Goal: Information Seeking & Learning: Learn about a topic

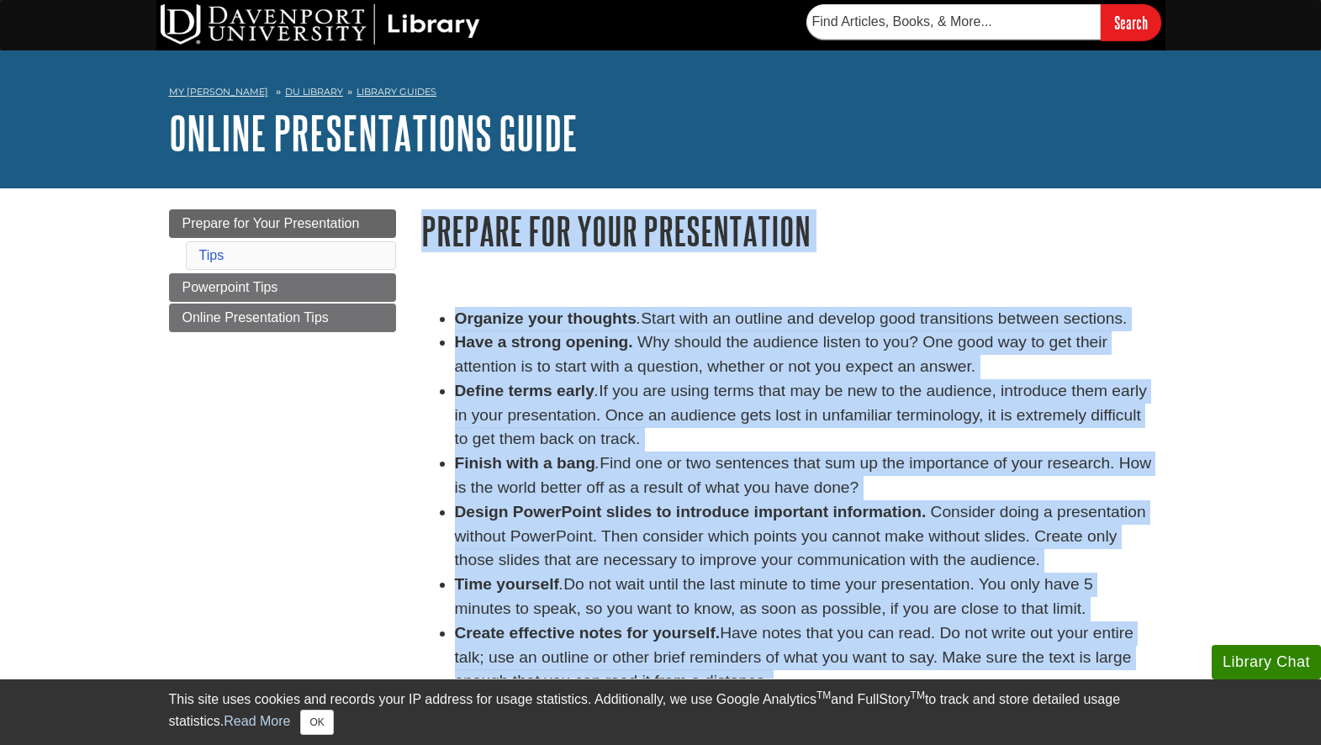
drag, startPoint x: 420, startPoint y: 239, endPoint x: 1171, endPoint y: 629, distance: 846.4
click at [1171, 629] on body "Library Chat This site uses cookies and records your IP address for usage stati…" at bounding box center [660, 643] width 1321 height 1286
click at [331, 725] on button "OK" at bounding box center [316, 722] width 33 height 25
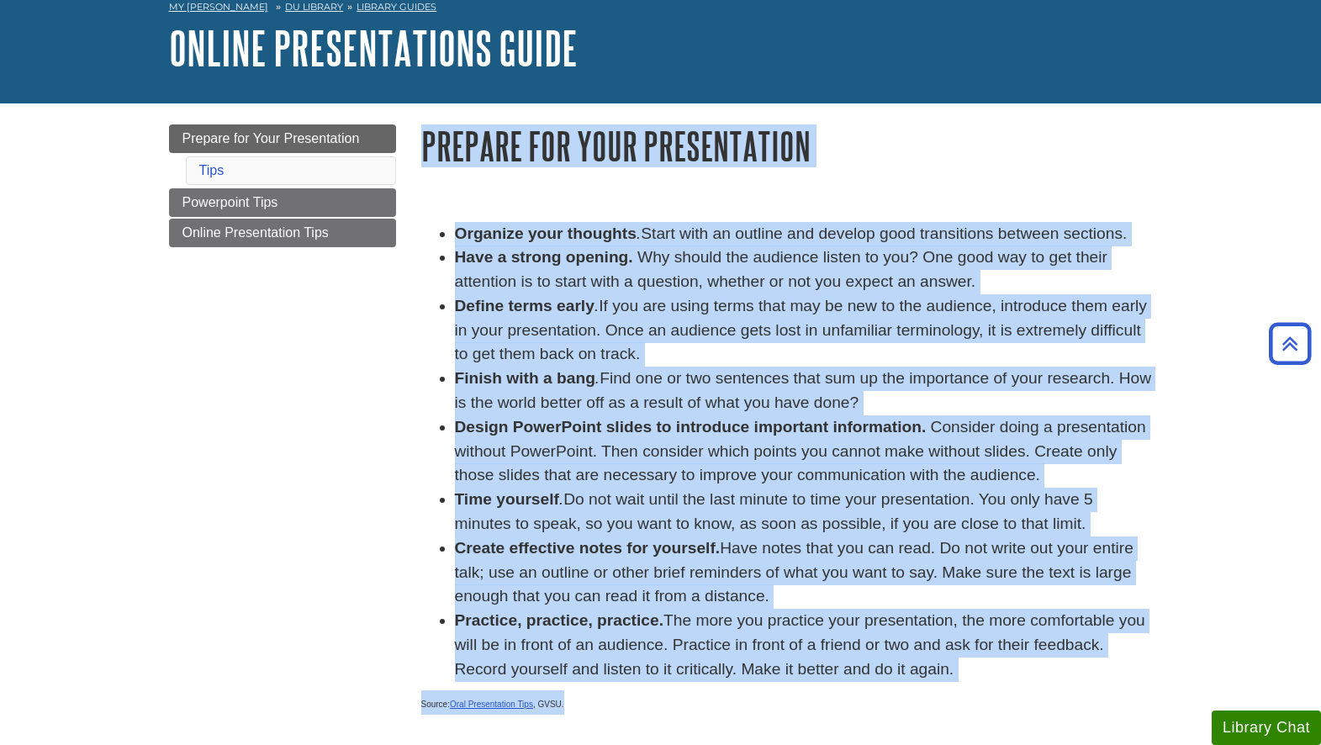
scroll to position [84, 0]
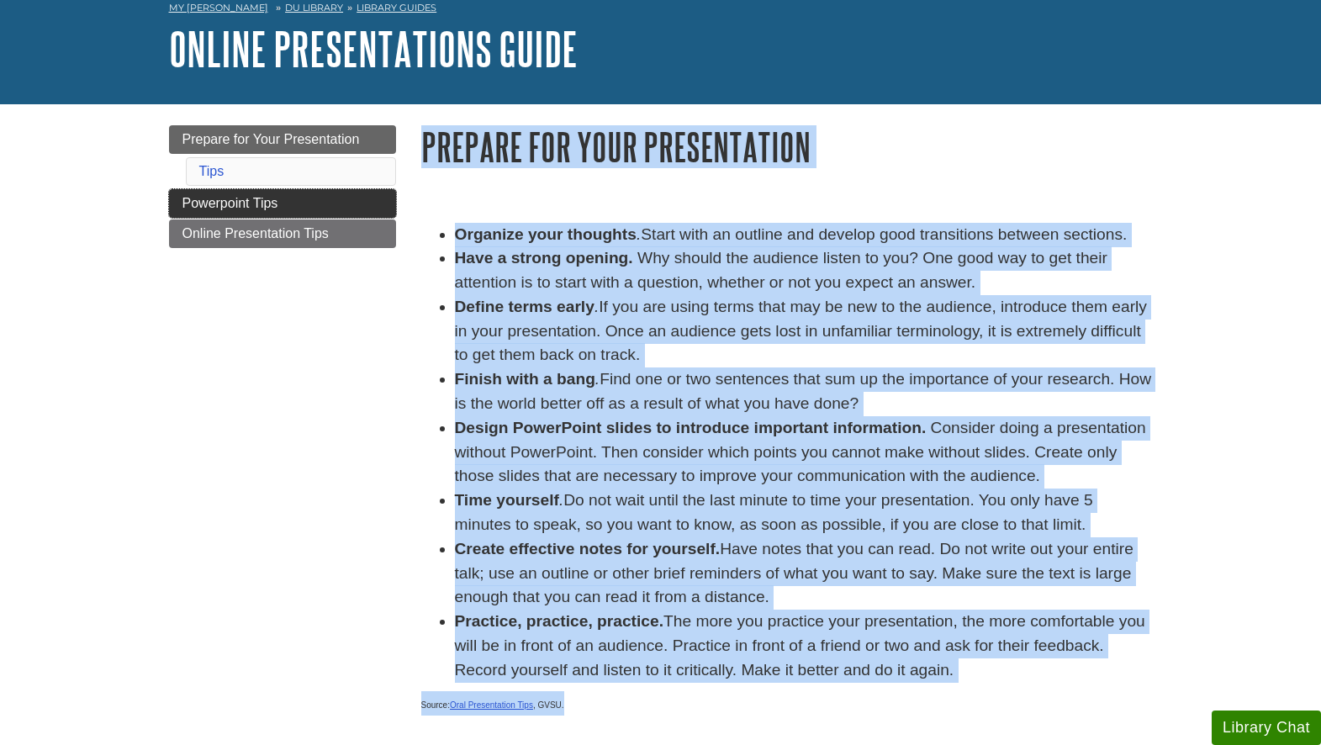
click at [249, 201] on span "Powerpoint Tips" at bounding box center [231, 203] width 96 height 14
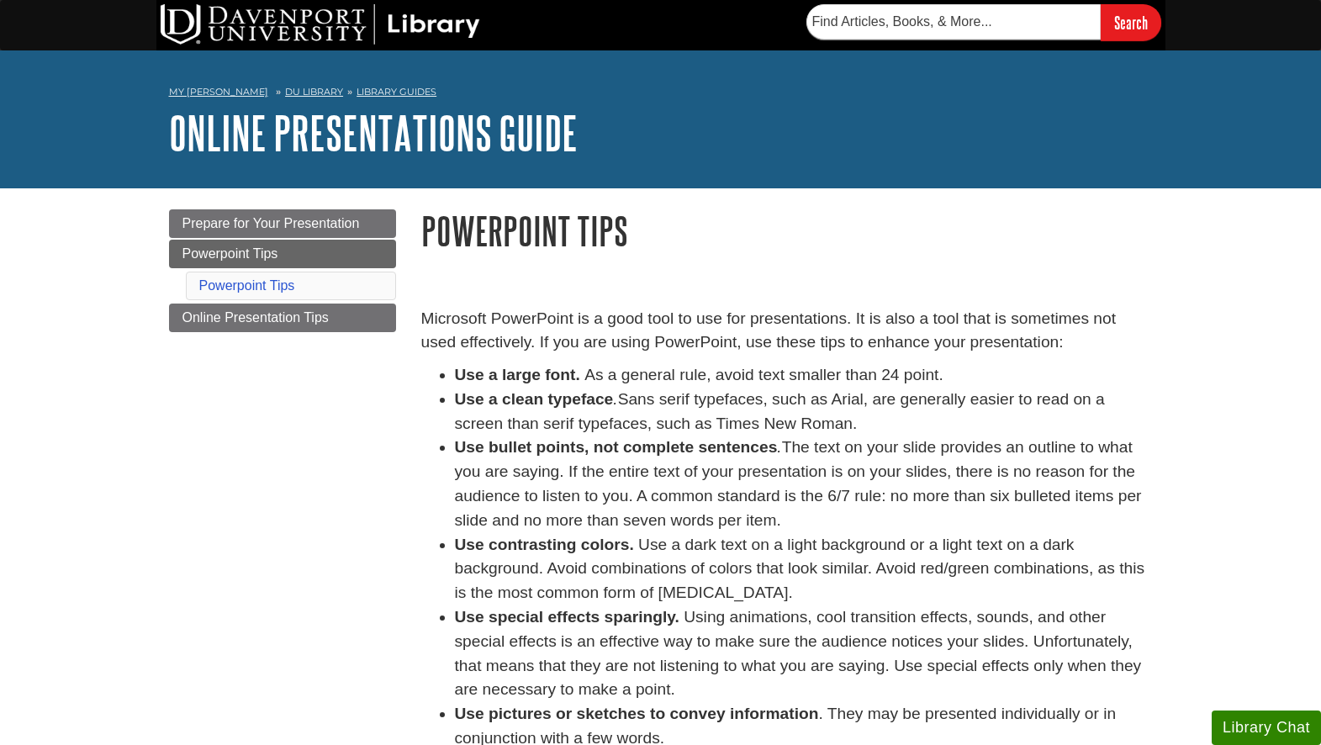
click at [419, 312] on div "Microsoft PowerPoint is a good tool to use for presentations. It is also a tool…" at bounding box center [787, 566] width 757 height 552
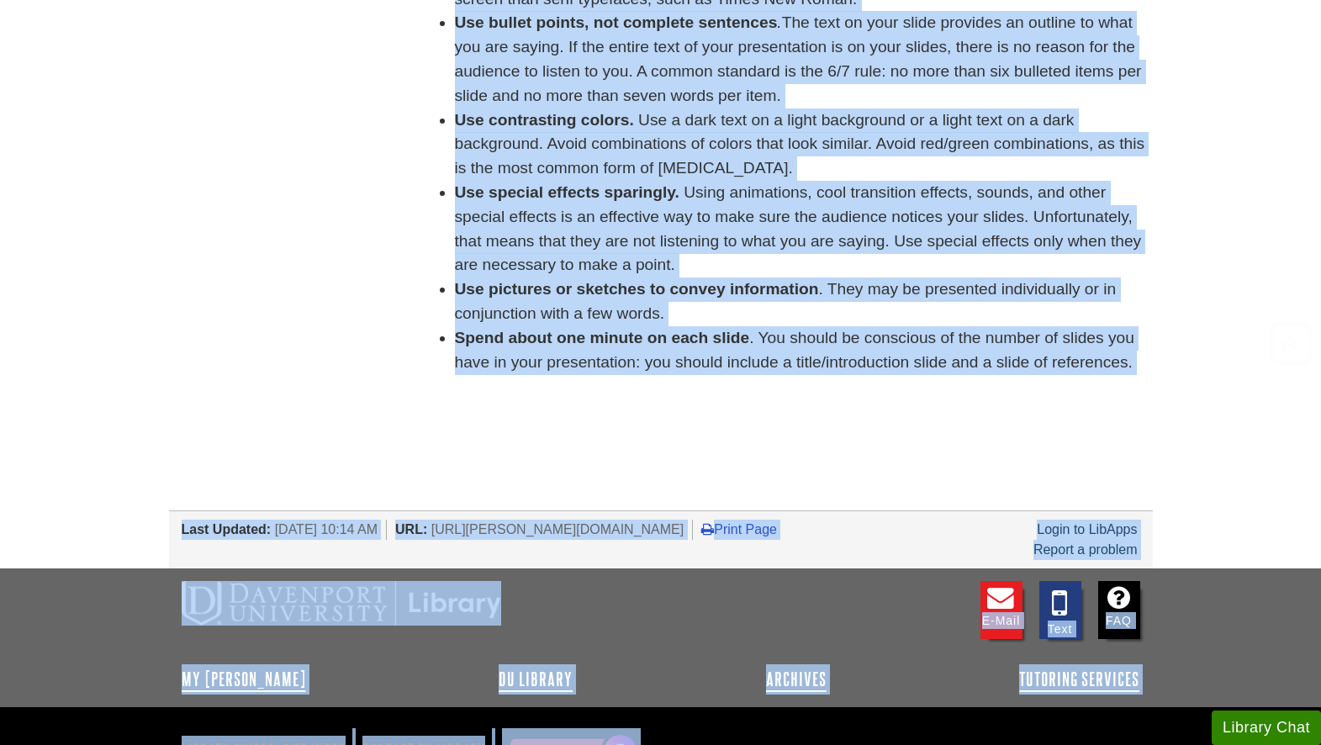
scroll to position [541, 0]
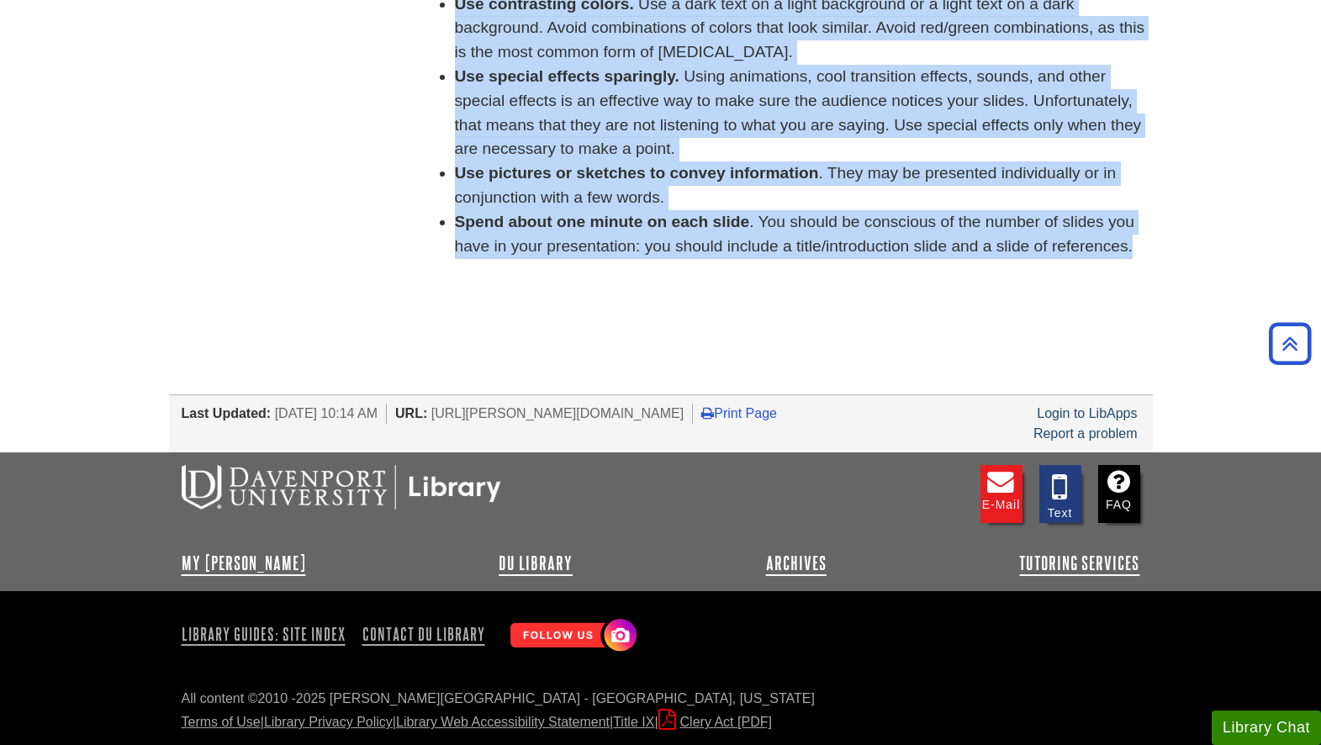
drag, startPoint x: 420, startPoint y: 319, endPoint x: 1158, endPoint y: 278, distance: 739.6
click at [1158, 278] on div "Microsoft PowerPoint is a good tool to use for presentations. It is also a tool…" at bounding box center [787, 25] width 757 height 552
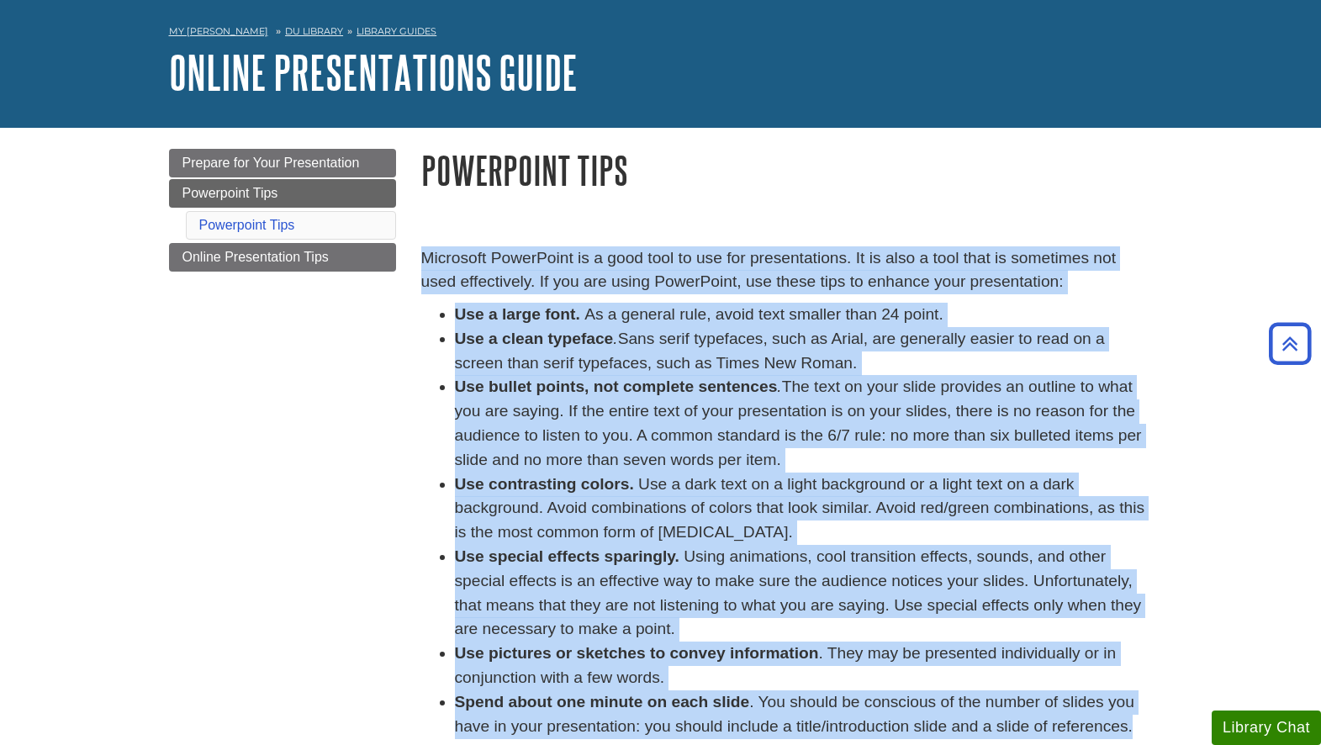
scroll to position [36, 0]
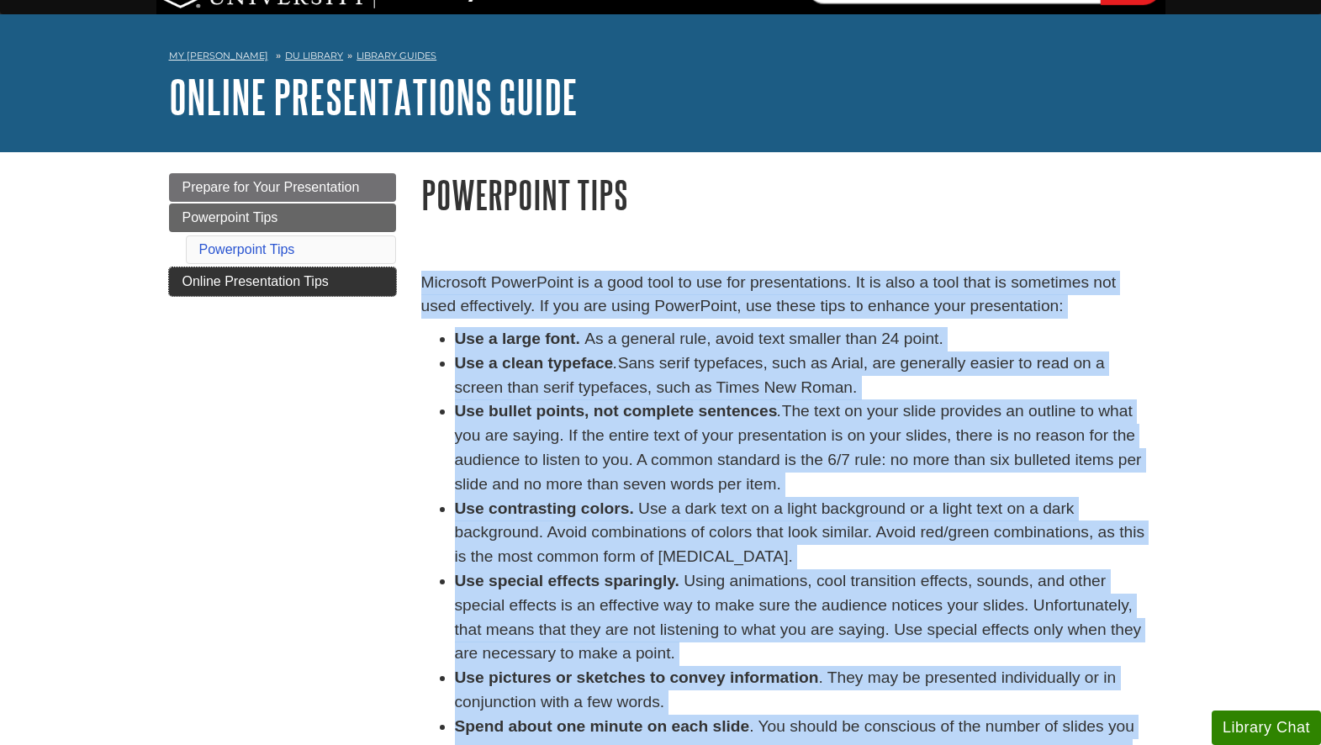
click at [225, 281] on span "Online Presentation Tips" at bounding box center [256, 281] width 146 height 14
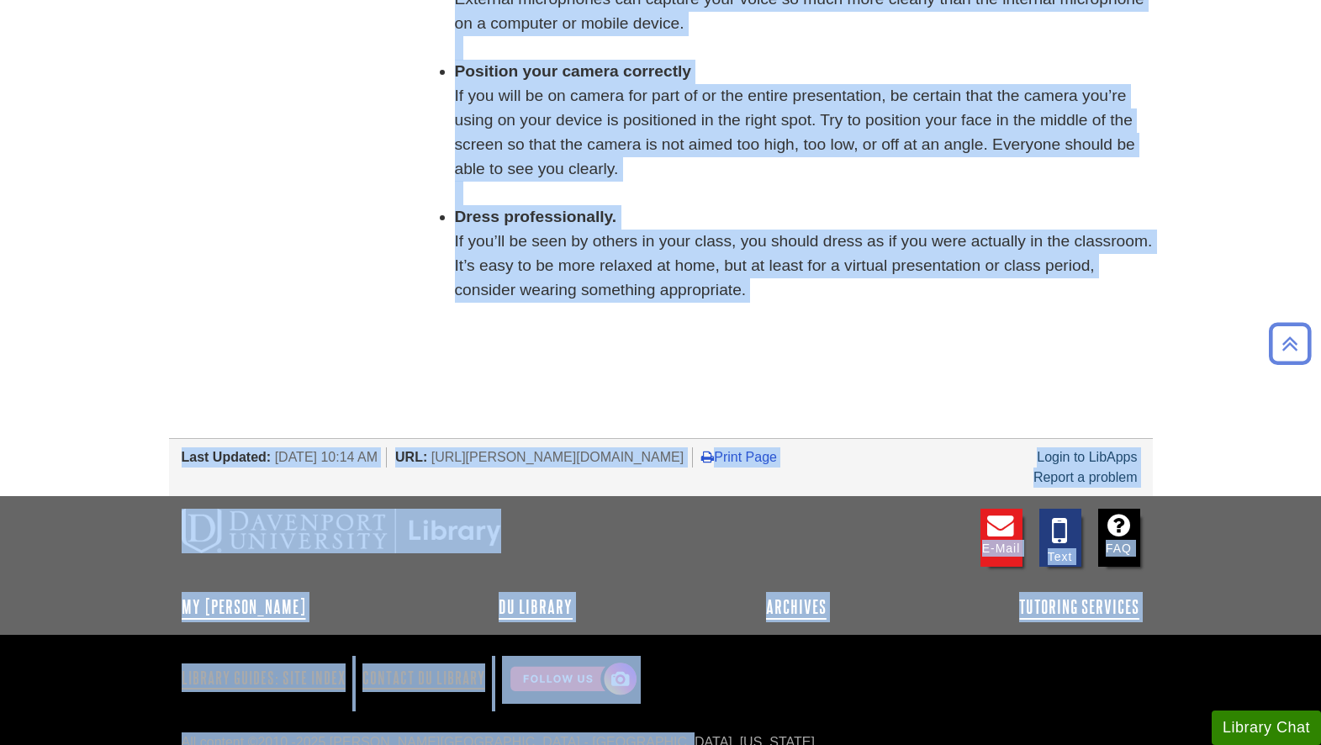
scroll to position [775, 0]
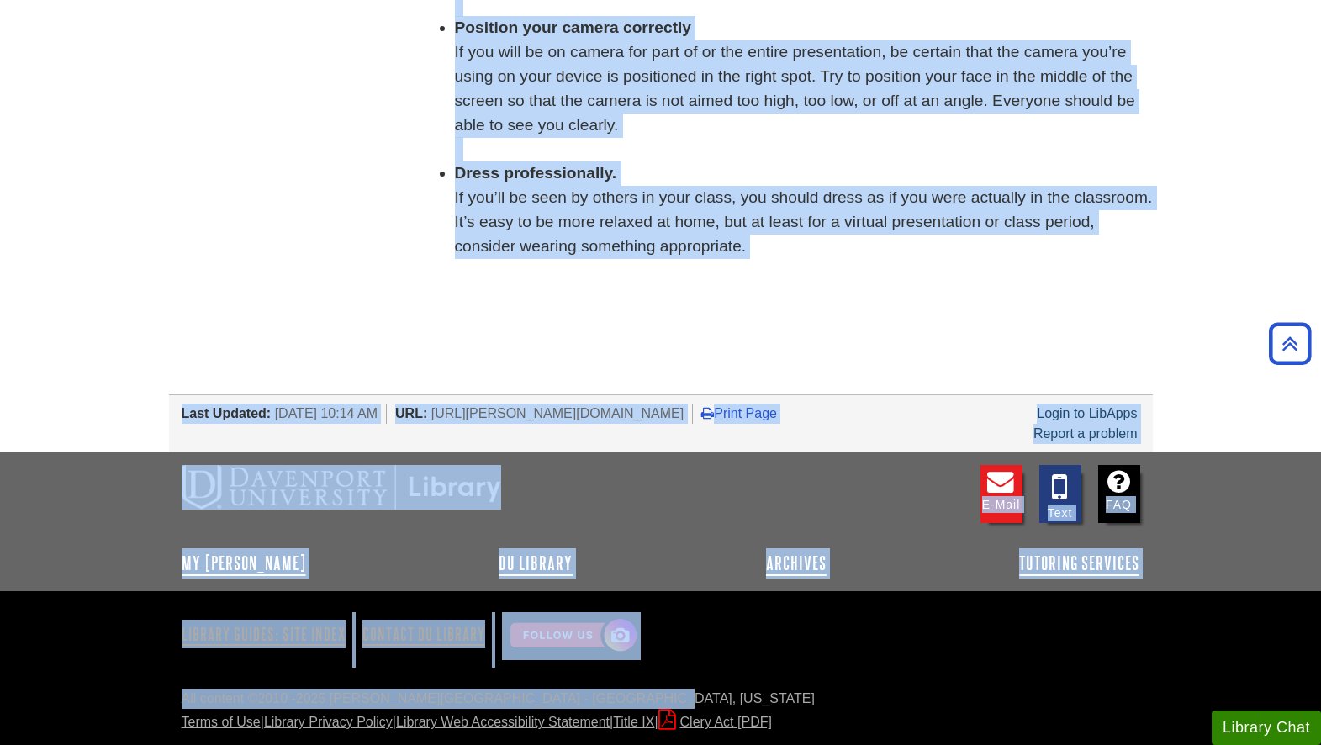
drag, startPoint x: 418, startPoint y: 234, endPoint x: 935, endPoint y: 289, distance: 520.2
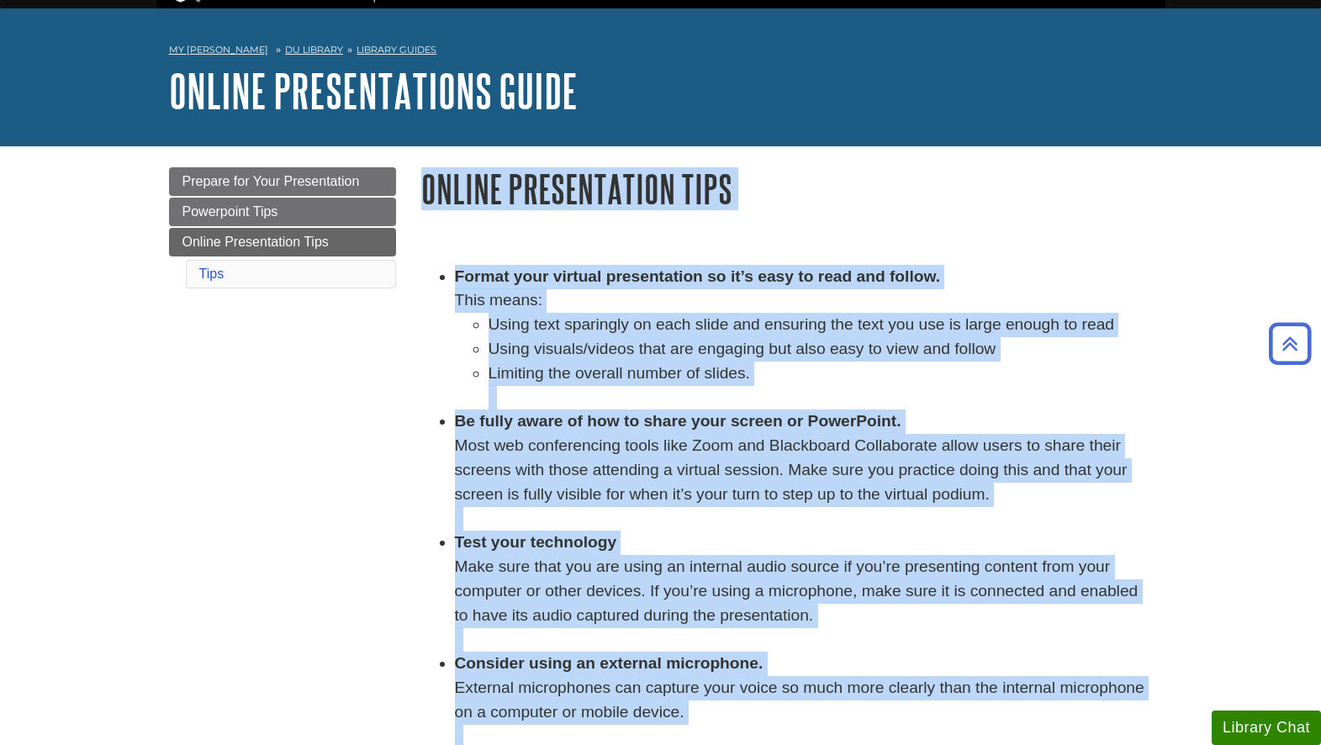
scroll to position [0, 0]
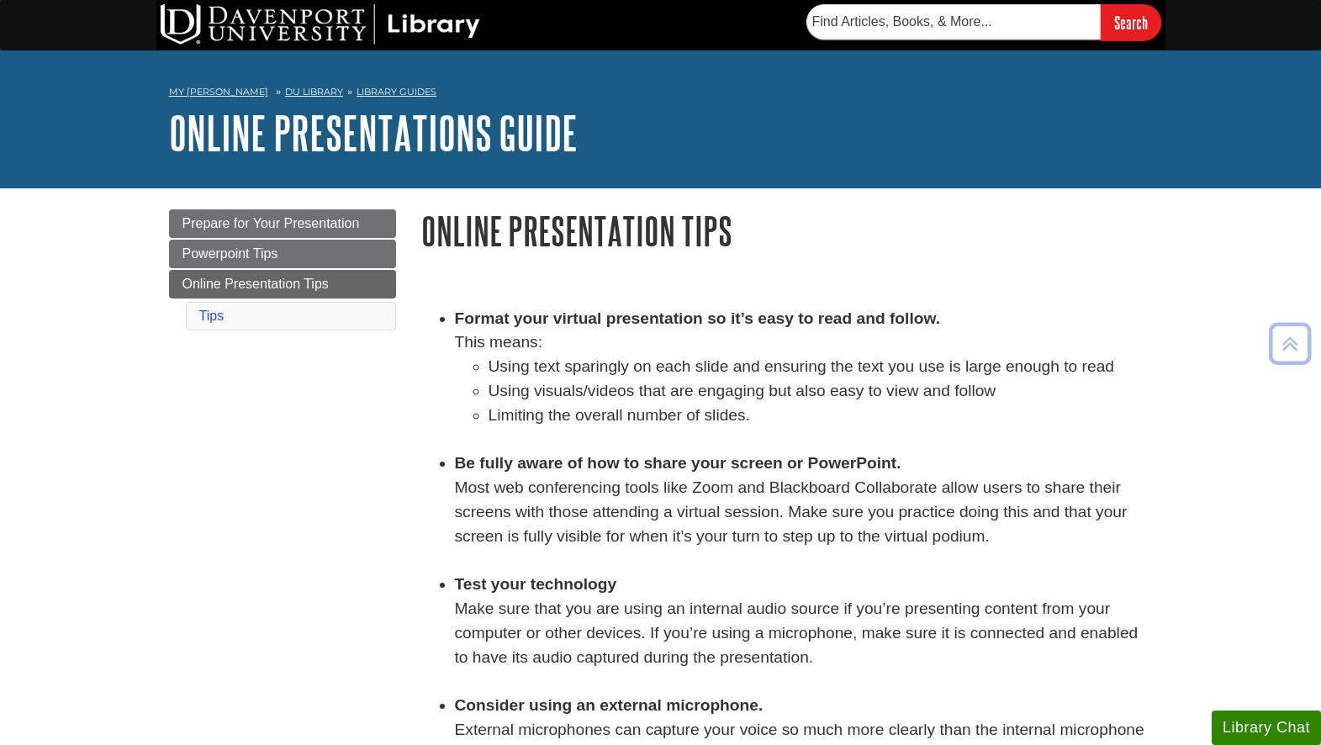
click at [318, 358] on div "Menu Prepare for Your Presentation Powerpoint Tips Online Presentation Tips Tips" at bounding box center [282, 292] width 252 height 167
click at [382, 479] on div "Menu Prepare for Your Presentation Powerpoint Tips Online Presentation Tips Tip…" at bounding box center [660, 631] width 1009 height 887
